Goal: Information Seeking & Learning: Learn about a topic

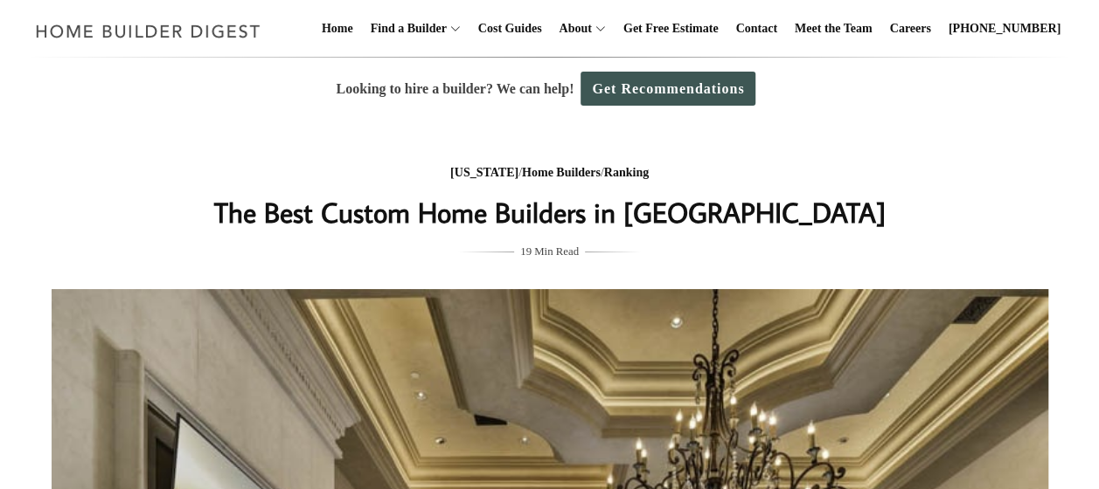
click at [442, 206] on h1 "The Best Custom Home Builders in [GEOGRAPHIC_DATA]" at bounding box center [550, 212] width 698 height 42
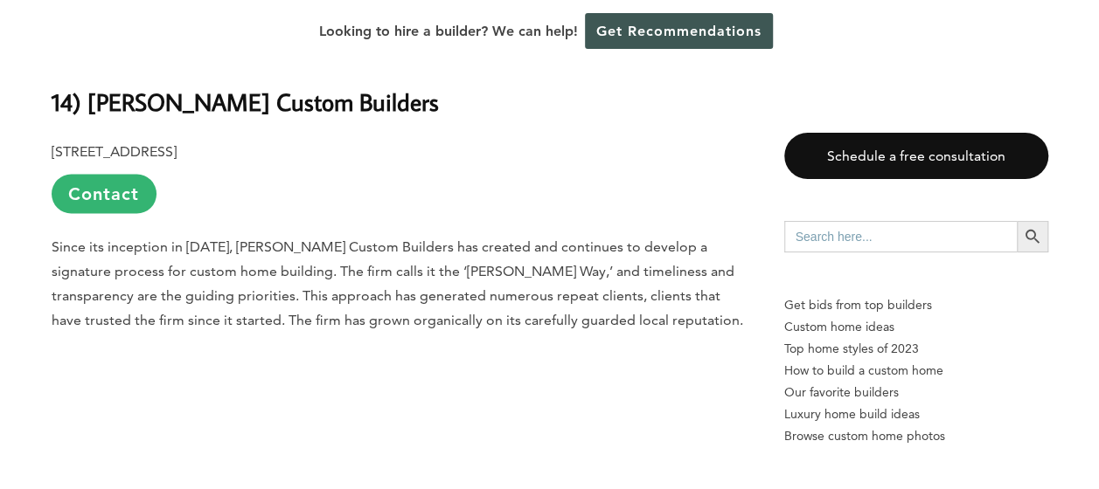
scroll to position [1570, 0]
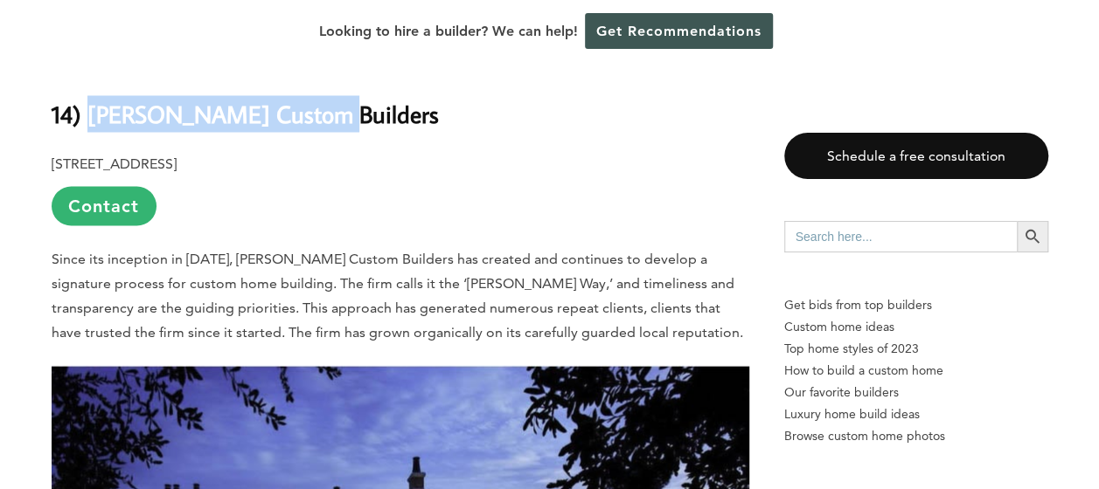
drag, startPoint x: 323, startPoint y: 119, endPoint x: 92, endPoint y: 118, distance: 231.6
click at [92, 118] on h2 "14) [PERSON_NAME] Custom Builders" at bounding box center [401, 102] width 698 height 60
copy b "[PERSON_NAME] Custom Builders"
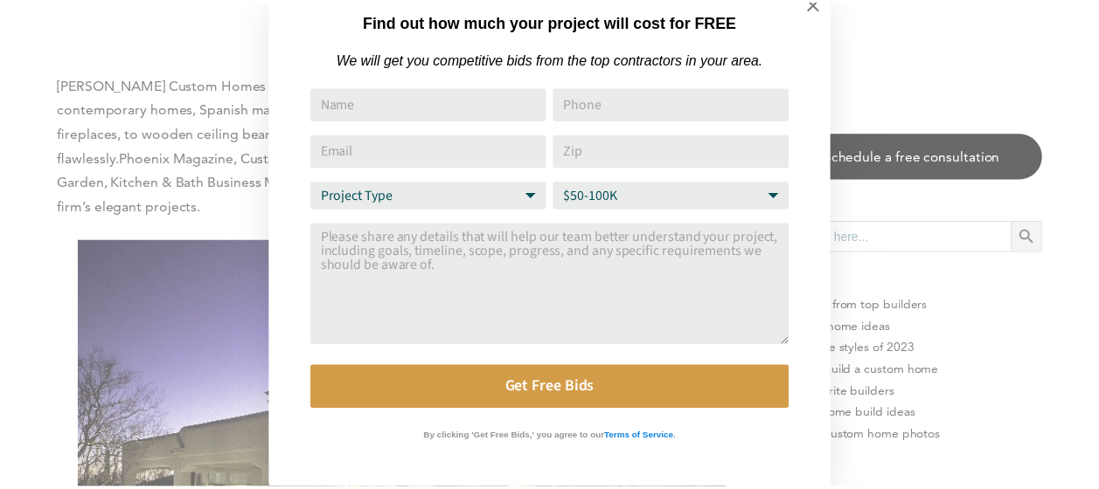
scroll to position [0, 0]
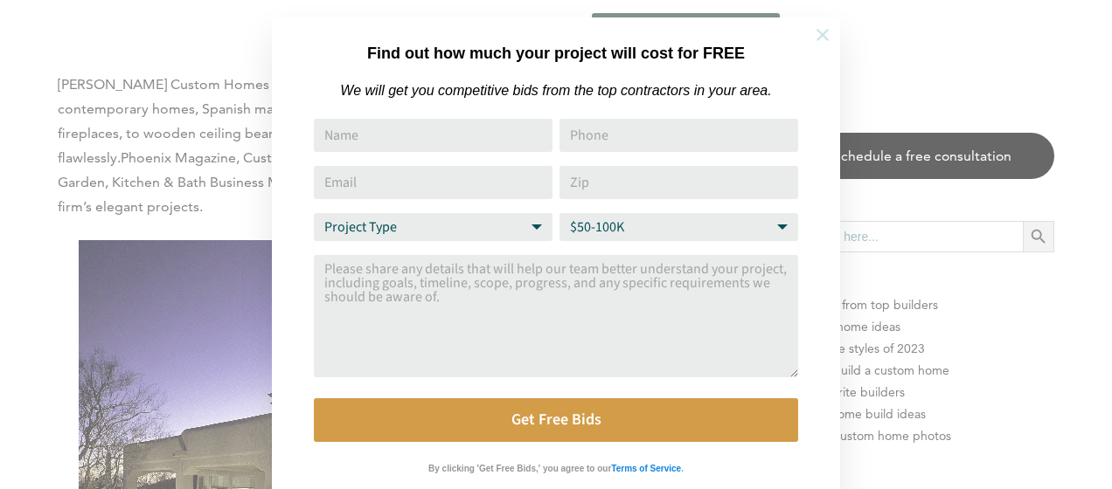
click at [830, 38] on icon at bounding box center [822, 34] width 19 height 19
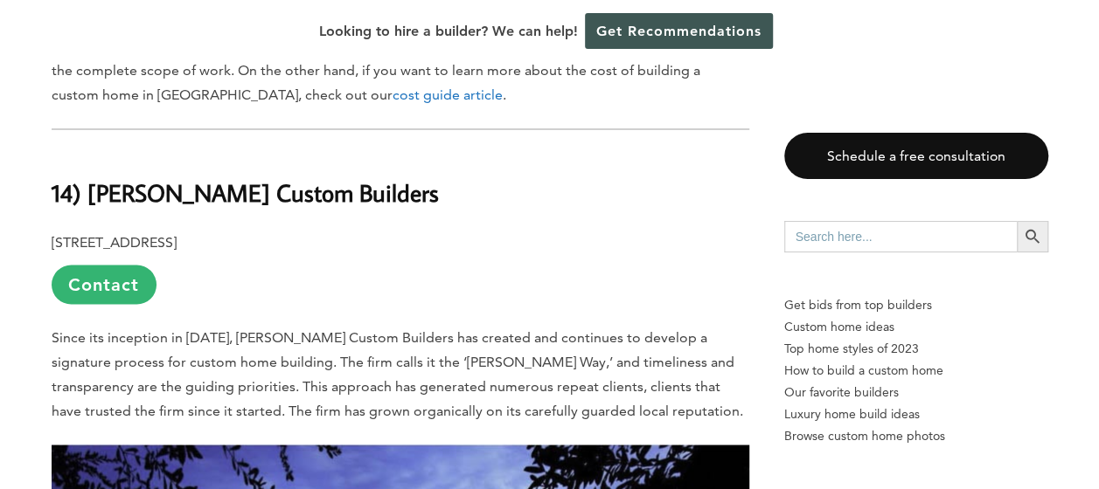
scroll to position [1495, 0]
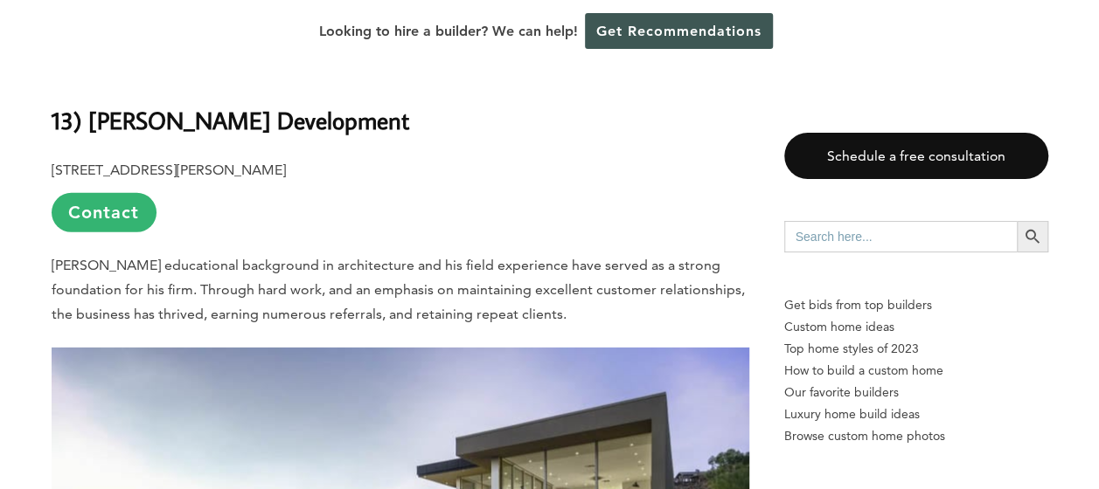
scroll to position [2645, 0]
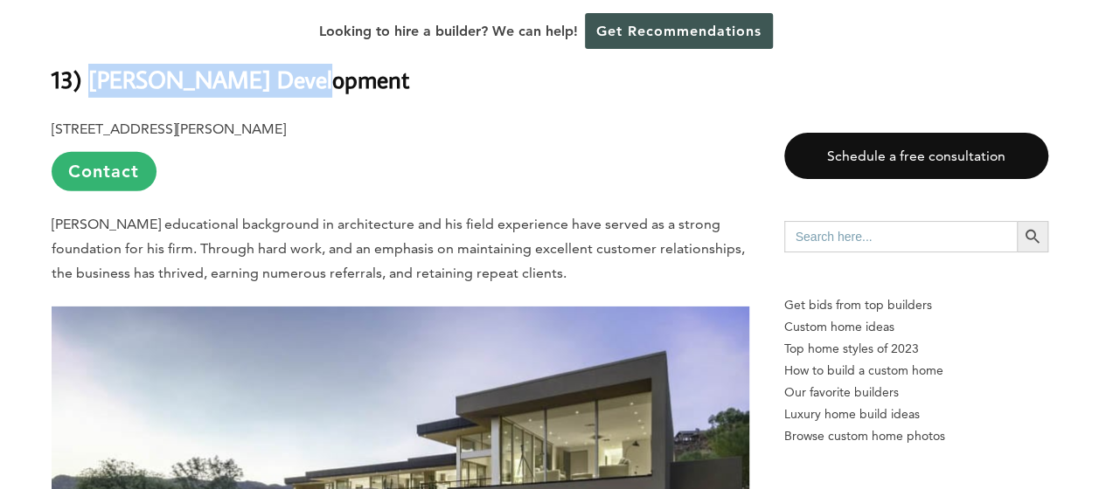
drag, startPoint x: 88, startPoint y: 81, endPoint x: 323, endPoint y: 94, distance: 235.5
click at [323, 94] on h2 "13) [PERSON_NAME] Development" at bounding box center [401, 68] width 698 height 60
copy b "Schultz Development"
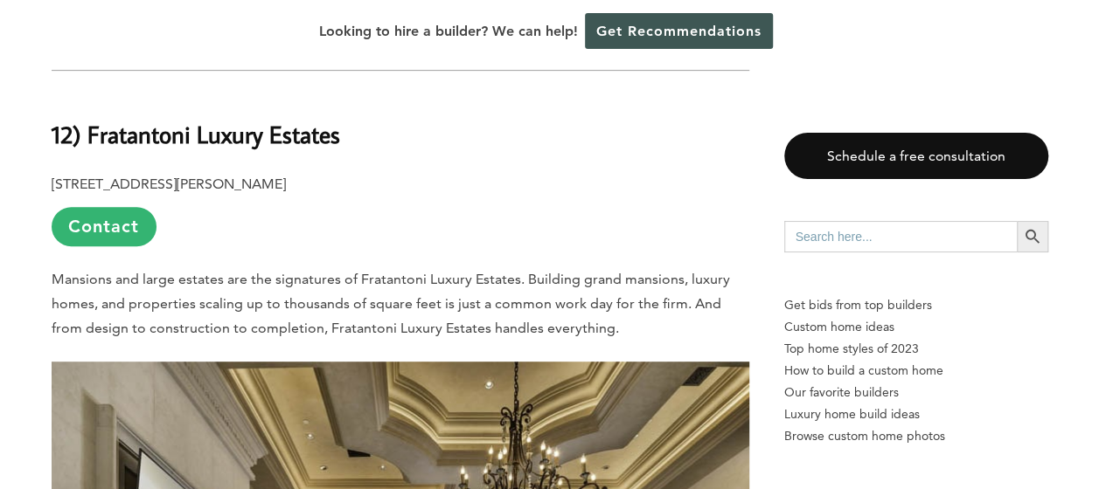
scroll to position [3631, 0]
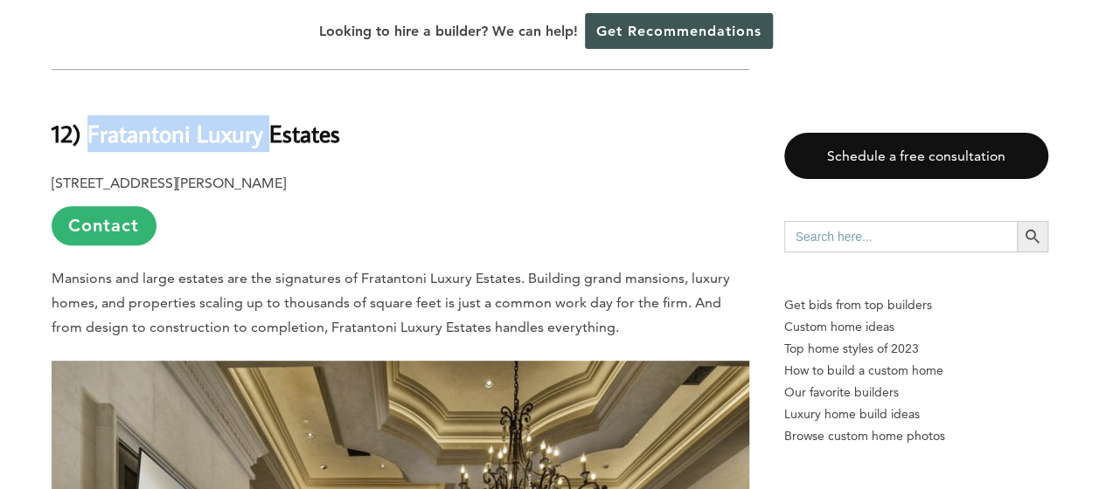
drag, startPoint x: 88, startPoint y: 116, endPoint x: 270, endPoint y: 118, distance: 181.8
click at [270, 118] on b "12) Fratantoni Luxury Estates" at bounding box center [196, 133] width 288 height 31
copy b "Fratantoni Luxury"
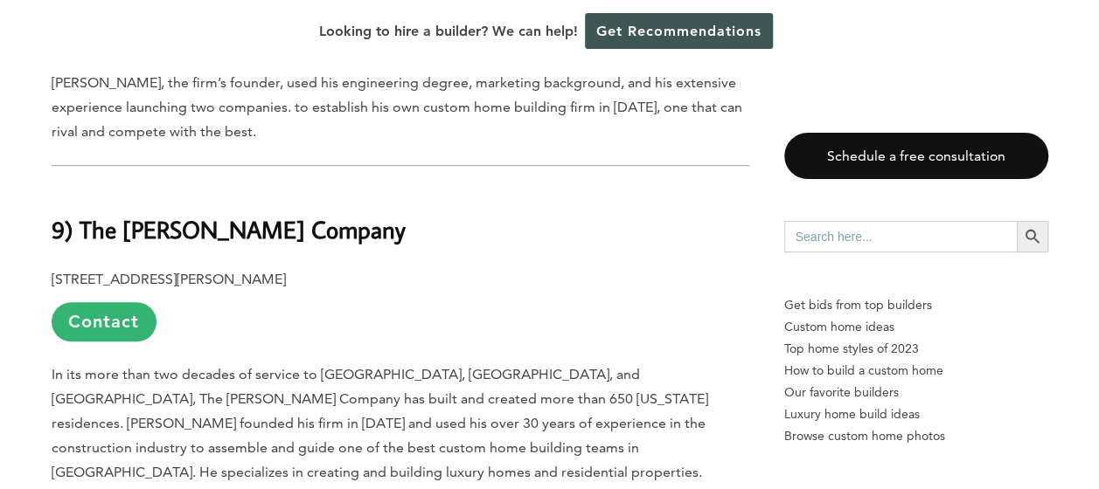
scroll to position [6965, 0]
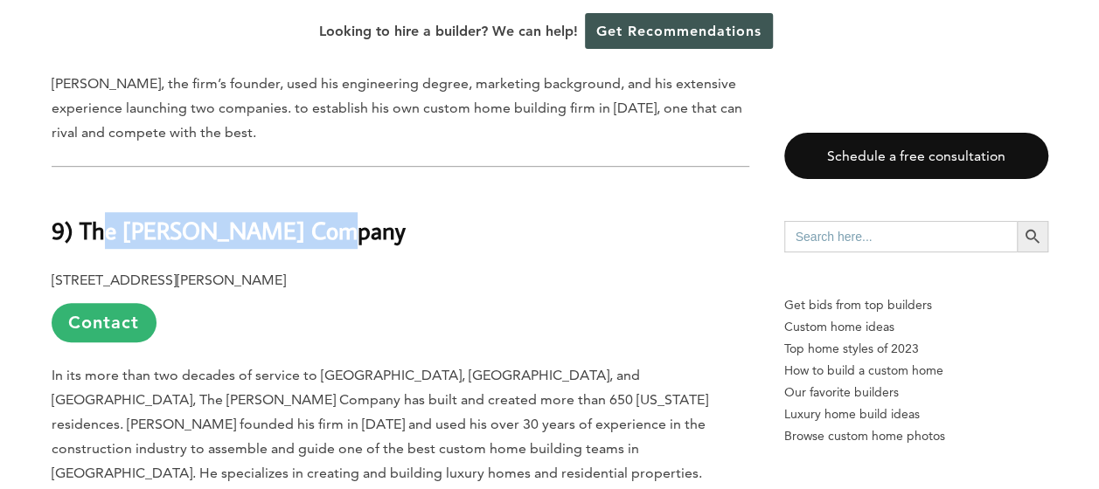
drag, startPoint x: 107, startPoint y: 136, endPoint x: 304, endPoint y: 142, distance: 197.6
click at [304, 215] on b "9) The [PERSON_NAME] Company" at bounding box center [229, 230] width 354 height 31
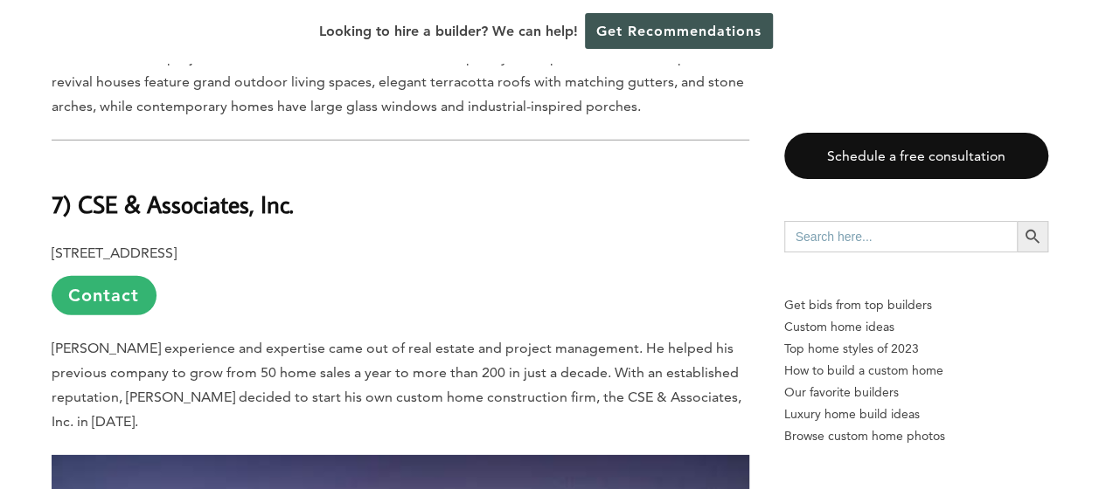
scroll to position [9075, 0]
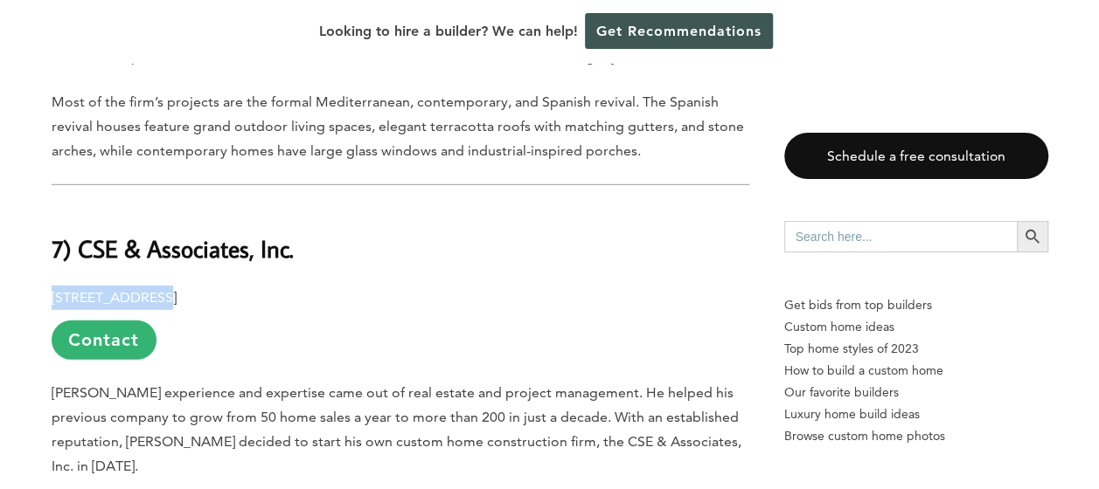
drag, startPoint x: 52, startPoint y: 171, endPoint x: 159, endPoint y: 175, distance: 107.6
click at [159, 286] on p "20645 N Pima Rd., #195 Scottsdale, AZ 85255 Contact" at bounding box center [401, 323] width 698 height 74
copy p "20645 N Pima Rd"
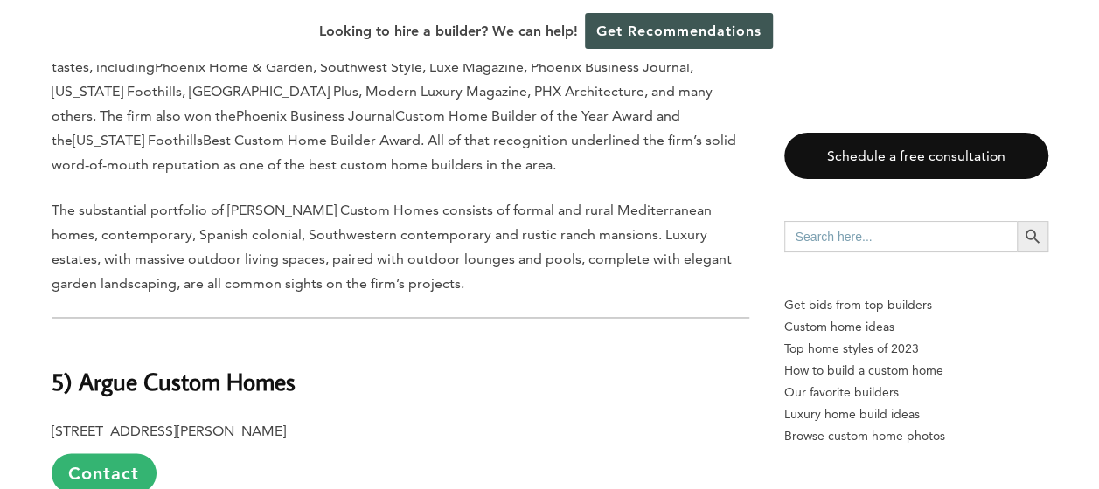
scroll to position [11182, 0]
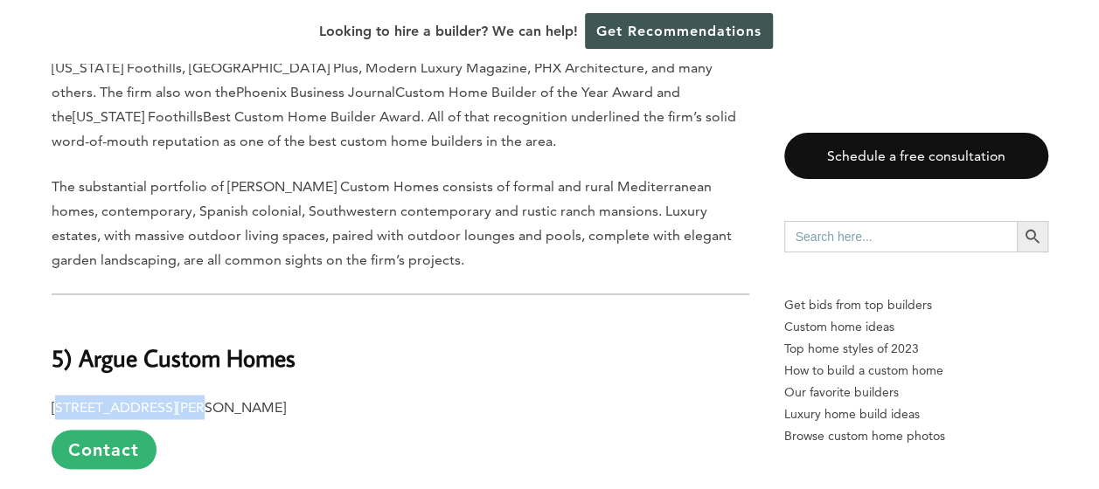
drag, startPoint x: 58, startPoint y: 233, endPoint x: 199, endPoint y: 228, distance: 141.7
click at [199, 395] on p "18801 N Thompson Peak Pkwy., Suite 380 Scottsdale, AZ 85255 Contact" at bounding box center [401, 432] width 698 height 74
drag, startPoint x: 52, startPoint y: 236, endPoint x: 245, endPoint y: 236, distance: 192.3
click at [245, 395] on p "18801 N Thompson Peak Pkwy., Suite 380 Scottsdale, AZ 85255 Contact" at bounding box center [401, 432] width 698 height 74
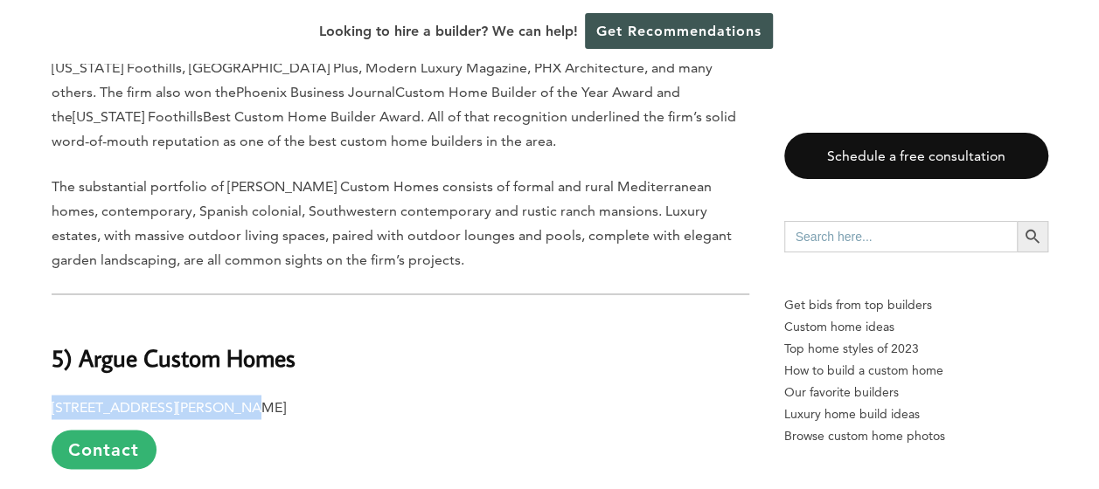
copy p "18801 N Thompson Peak Pkwy"
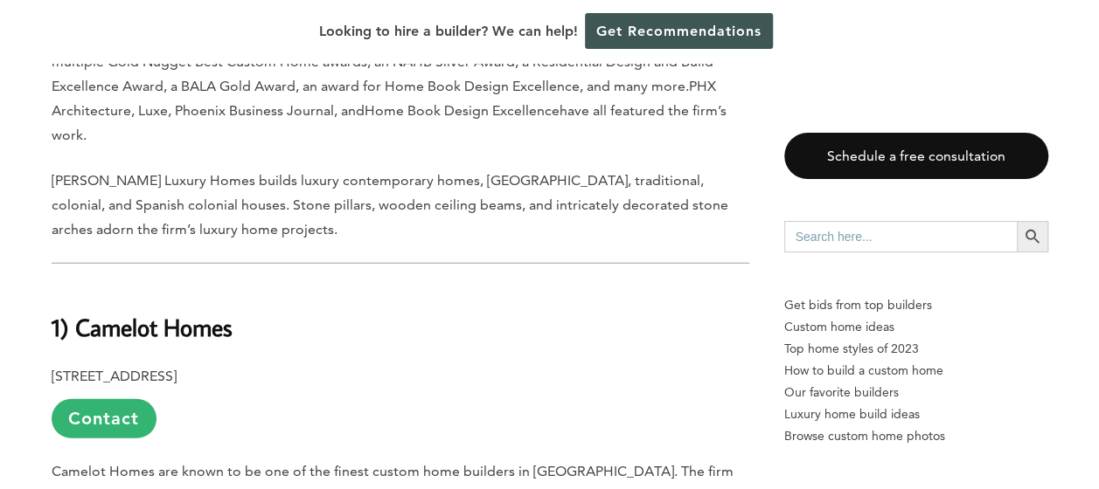
scroll to position [15364, 0]
